Goal: Information Seeking & Learning: Learn about a topic

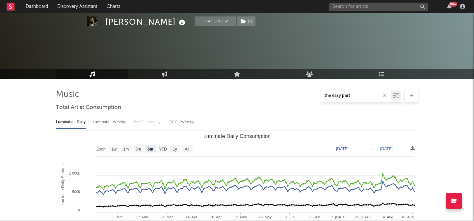
select select "6m"
select select "1w"
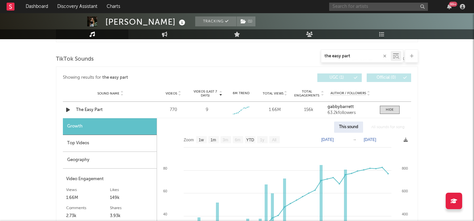
click at [344, 5] on input "text" at bounding box center [378, 7] width 99 height 8
type input "[PERSON_NAME]"
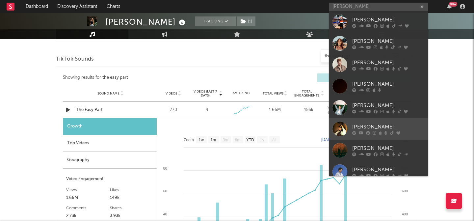
click at [344, 122] on div at bounding box center [340, 129] width 15 height 15
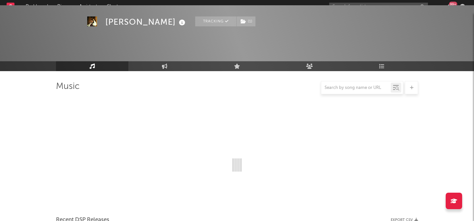
scroll to position [330, 0]
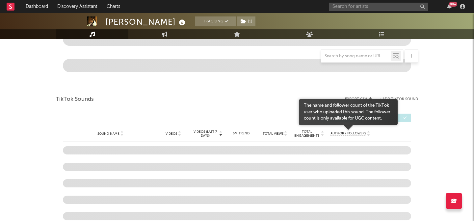
select select "6m"
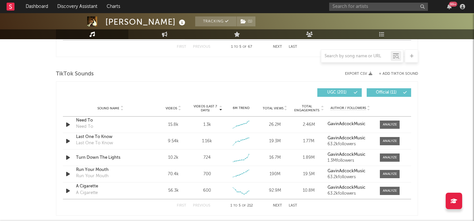
scroll to position [419, 0]
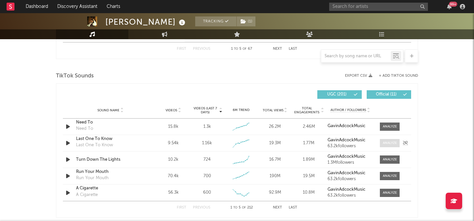
click at [394, 142] on div at bounding box center [390, 143] width 14 height 5
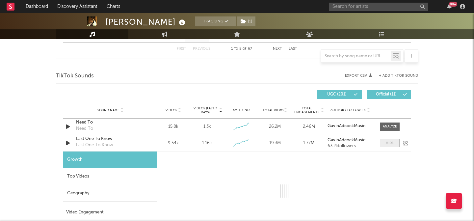
select select "1w"
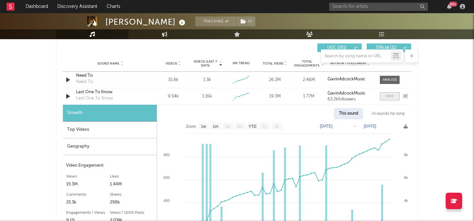
scroll to position [477, 0]
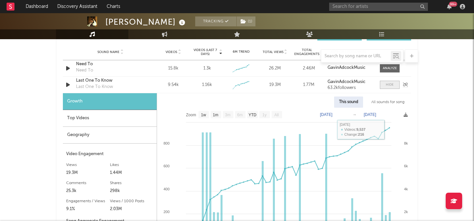
click at [385, 83] on span at bounding box center [390, 85] width 20 height 8
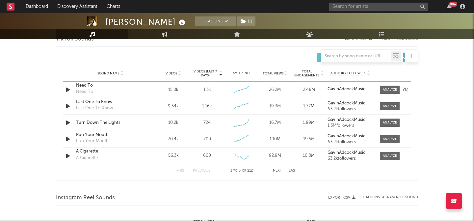
scroll to position [456, 0]
click at [386, 105] on div at bounding box center [390, 105] width 14 height 5
select select "1w"
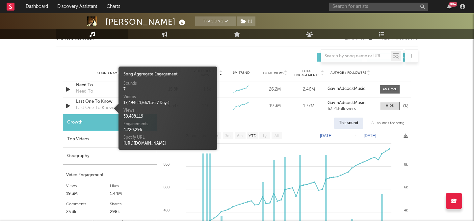
click at [90, 107] on div "Last One To Know" at bounding box center [94, 108] width 37 height 7
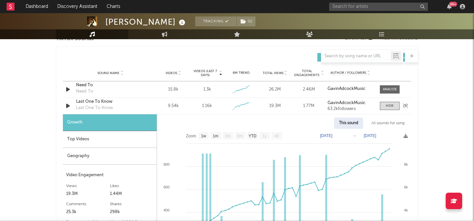
click at [88, 101] on div "Last One To Know" at bounding box center [110, 102] width 69 height 7
